Goal: Check status

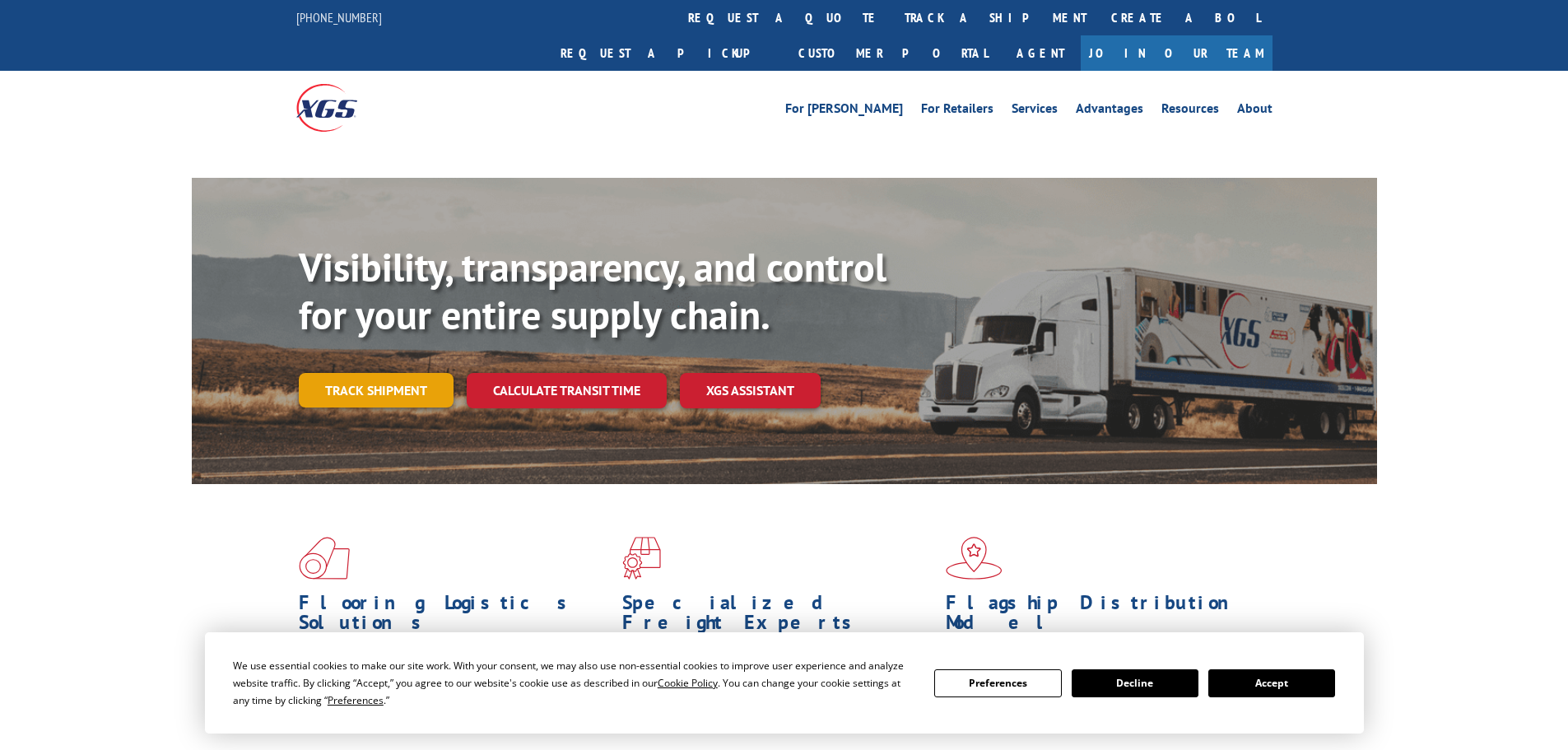
click at [352, 373] on link "Track shipment" at bounding box center [376, 389] width 154 height 34
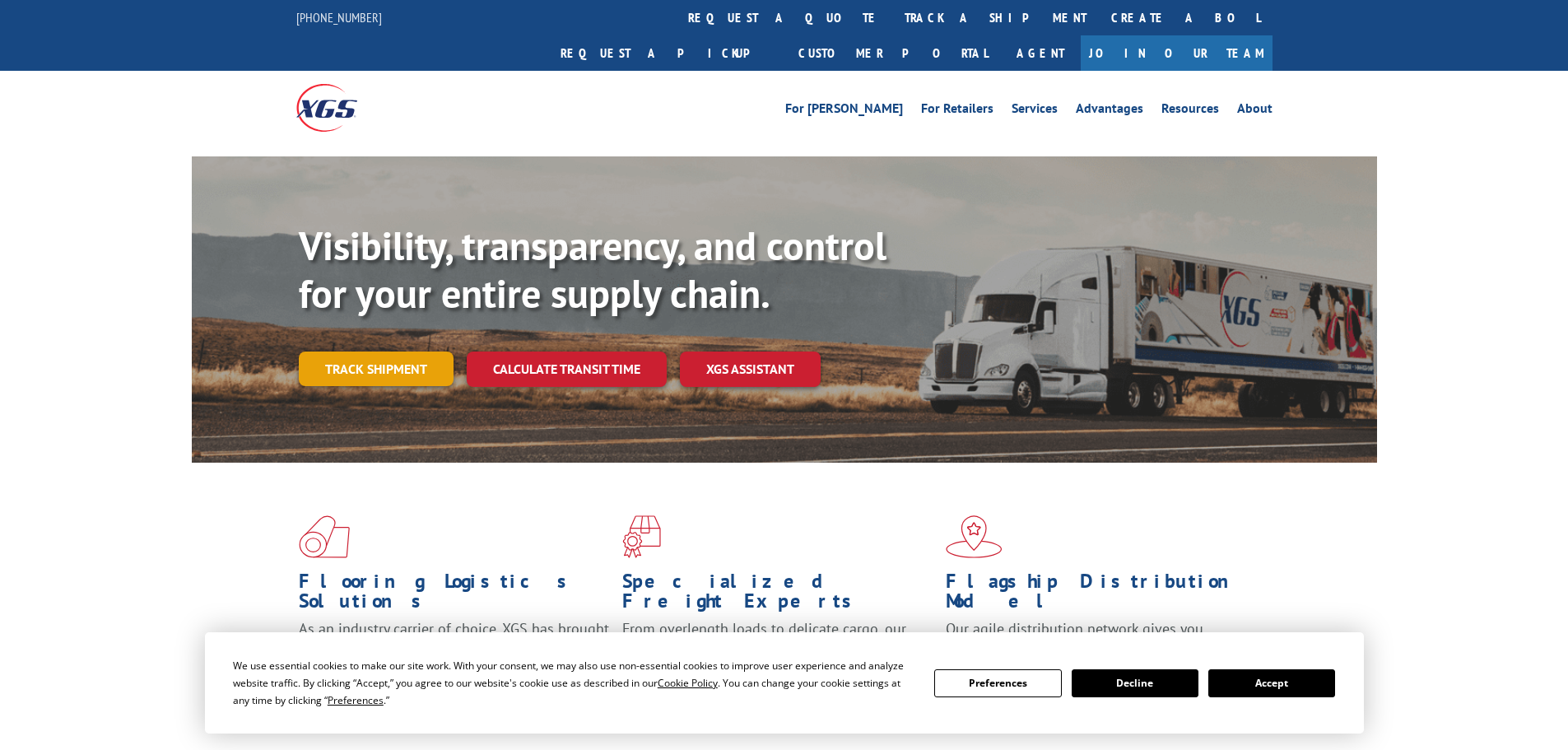
click at [358, 357] on div "Visibility, transparency, and control for your entire supply chain. Track shipm…" at bounding box center [838, 336] width 1078 height 230
click at [366, 352] on link "Track shipment" at bounding box center [376, 369] width 154 height 34
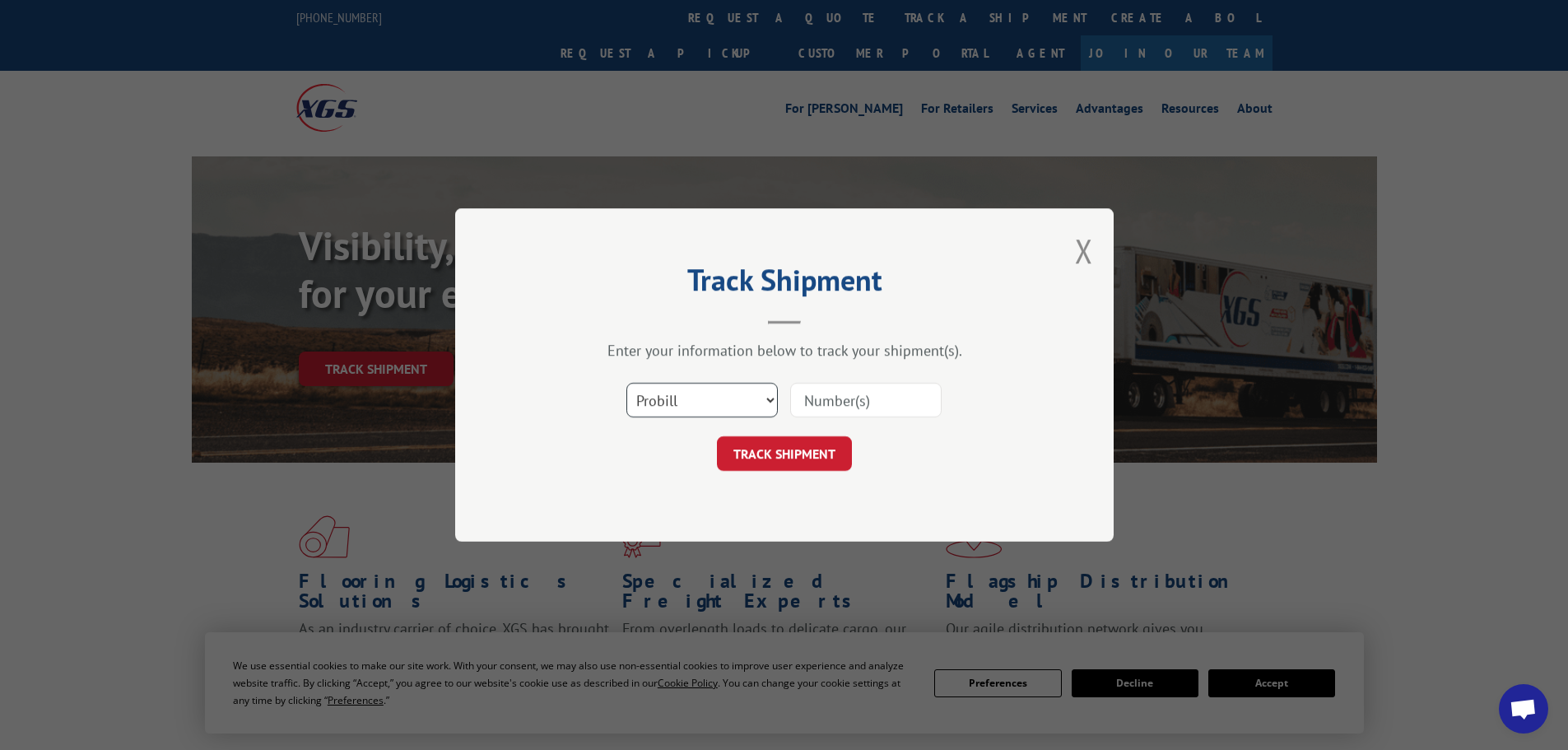
drag, startPoint x: 728, startPoint y: 398, endPoint x: 719, endPoint y: 409, distance: 14.2
click at [728, 399] on select "Select category... Probill BOL PO" at bounding box center [702, 400] width 152 height 34
select select "po"
click at [627, 383] on select "Select category... Probill BOL PO" at bounding box center [702, 400] width 152 height 34
click at [814, 393] on input at bounding box center [865, 400] width 152 height 34
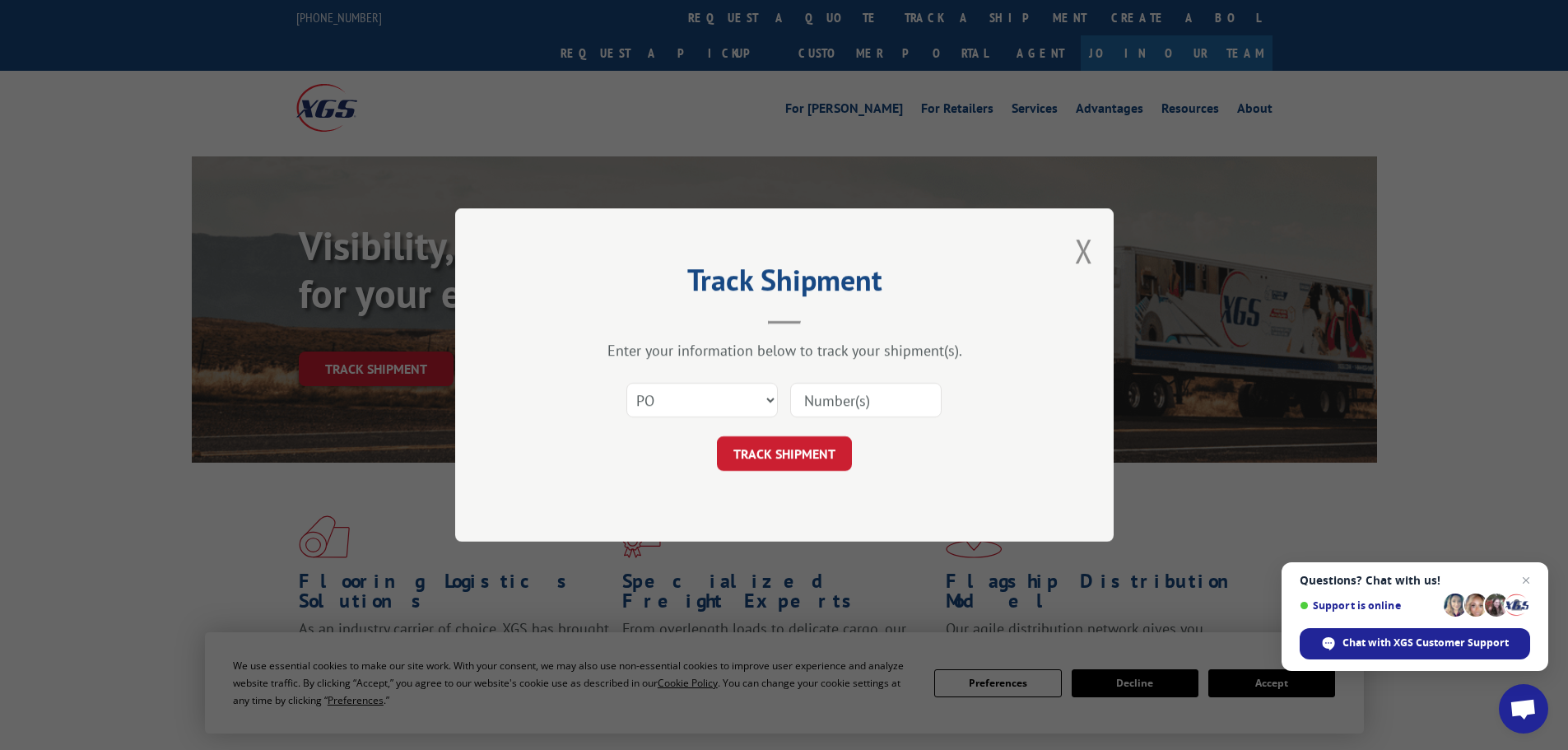
paste input "63516560"
type input "63516560"
drag, startPoint x: 812, startPoint y: 448, endPoint x: 891, endPoint y: 446, distance: 79.0
click at [815, 450] on button "TRACK SHIPMENT" at bounding box center [784, 453] width 135 height 34
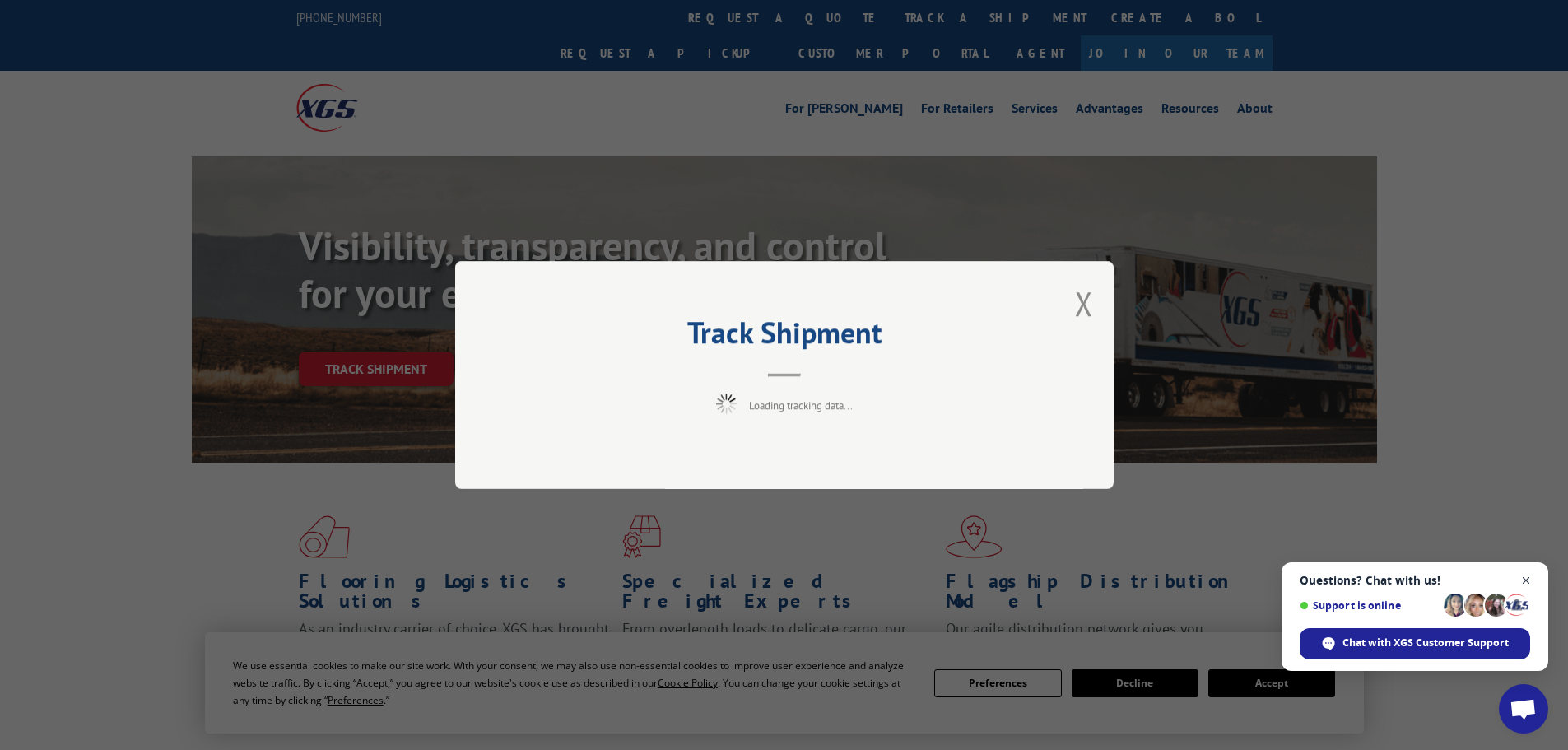
click at [1528, 581] on span "Close chat" at bounding box center [1526, 580] width 21 height 21
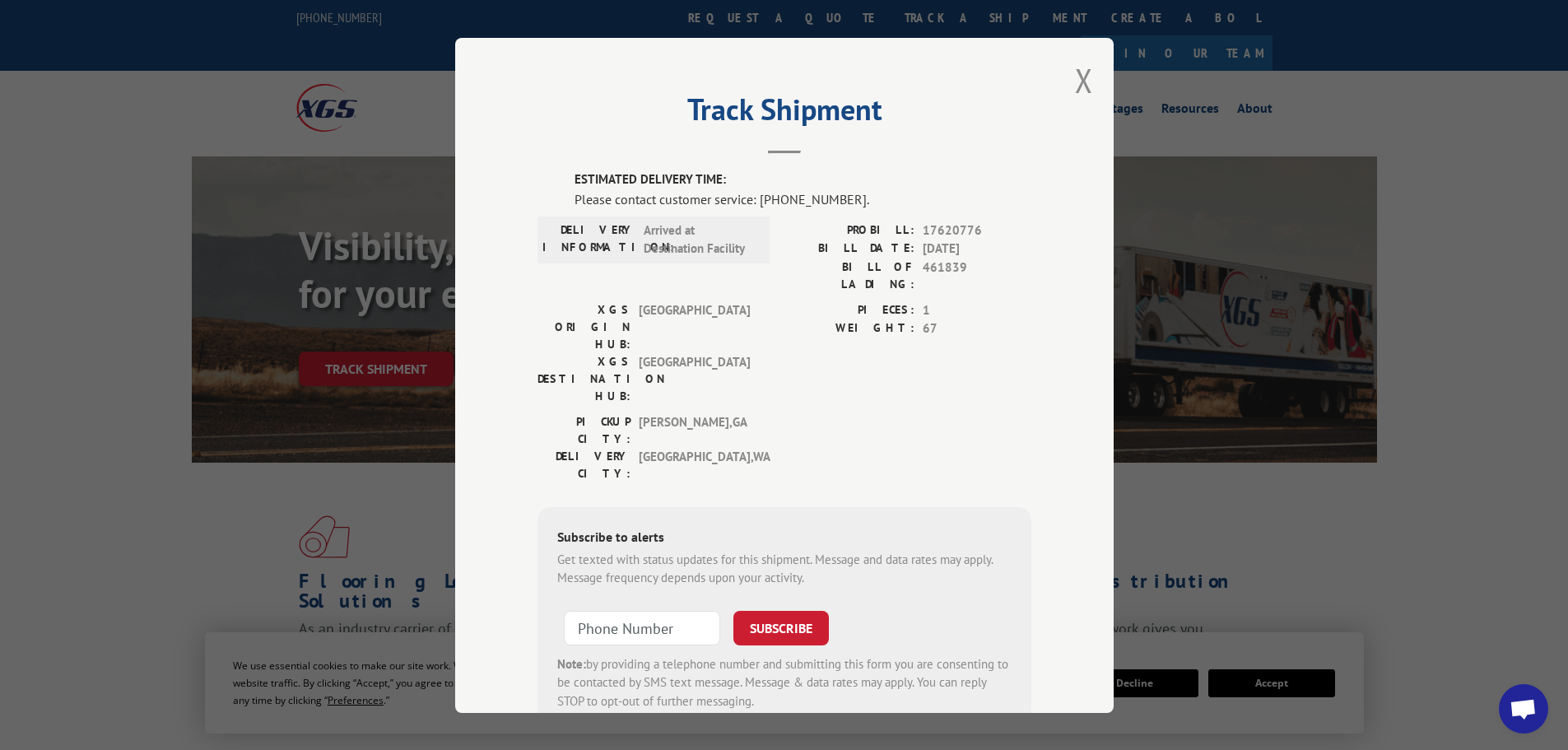
click at [778, 413] on div "PICKUP CITY: [GEOGRAPHIC_DATA] , [GEOGRAPHIC_DATA]: [GEOGRAPHIC_DATA] , [GEOGRA…" at bounding box center [784, 451] width 494 height 77
click at [775, 301] on div "XGS ORIGIN HUB: TUNNEL HILL XGS DESTINATION HUB: [GEOGRAPHIC_DATA] PIECES: 1 WE…" at bounding box center [784, 356] width 494 height 112
